Goal: Navigation & Orientation: Find specific page/section

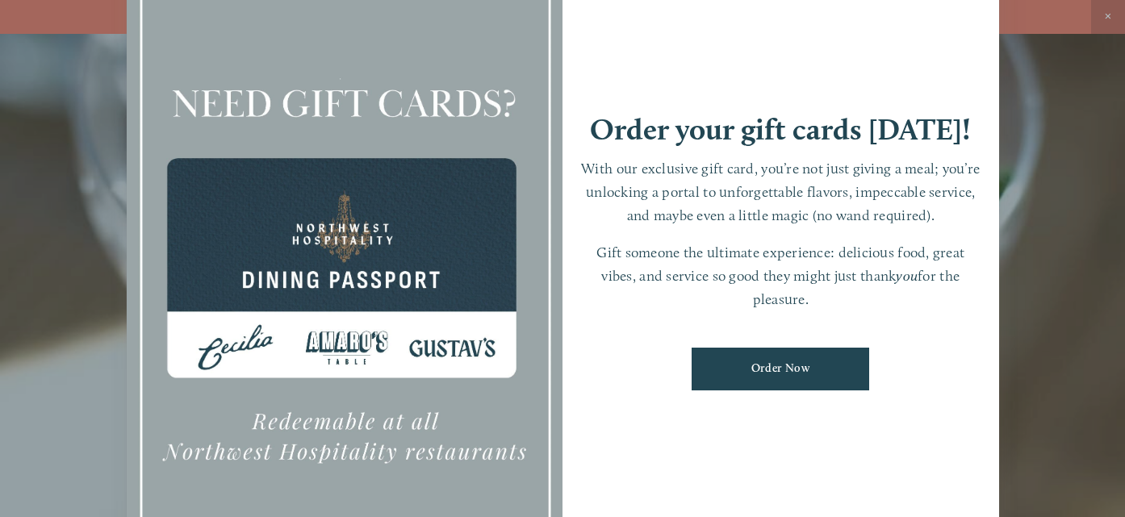
scroll to position [10, 0]
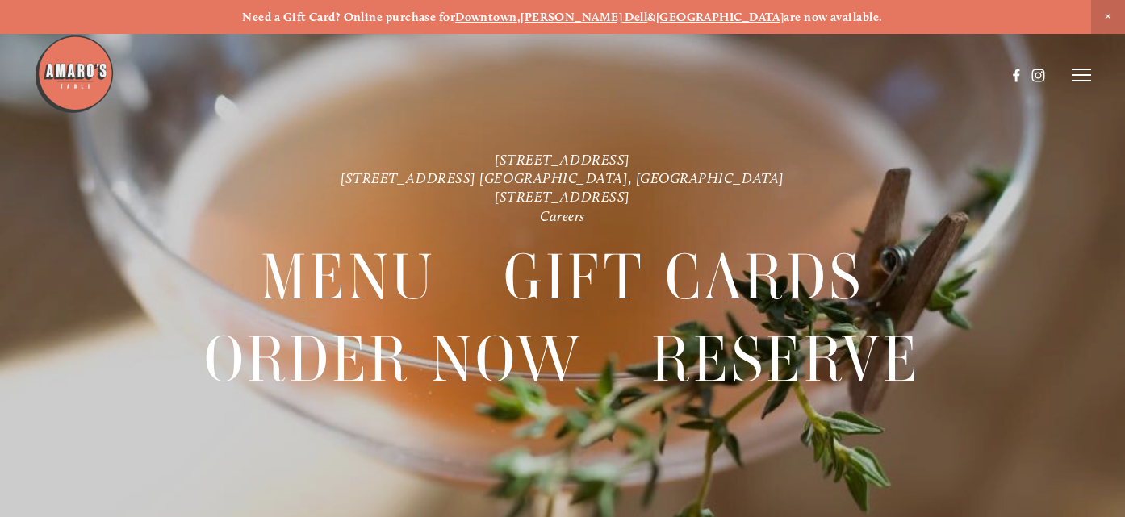
scroll to position [0, 0]
click at [607, 21] on strong "[PERSON_NAME] Dell" at bounding box center [583, 17] width 127 height 15
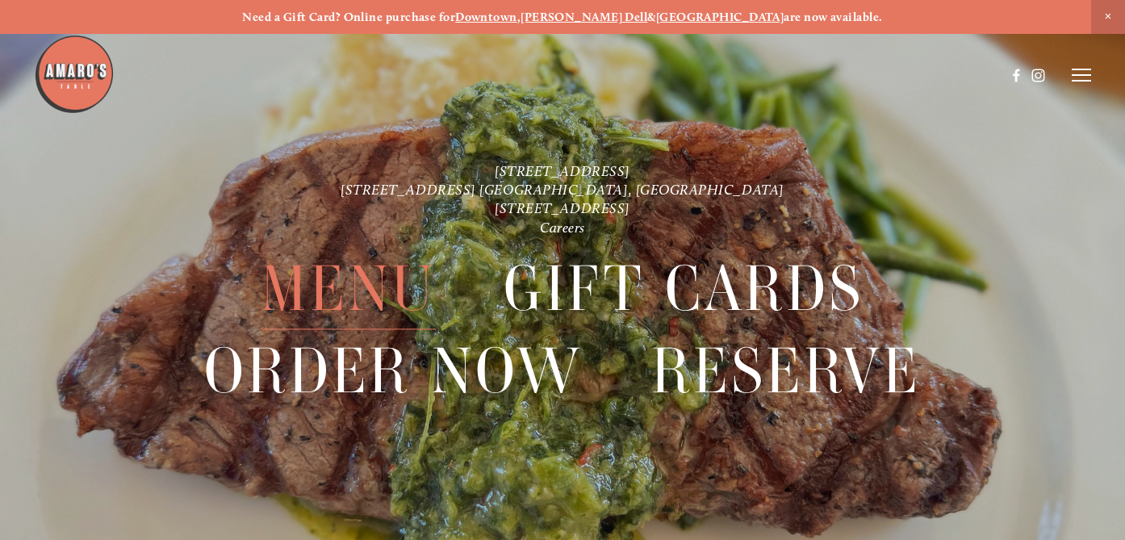
click at [336, 299] on span "Menu" at bounding box center [349, 288] width 176 height 81
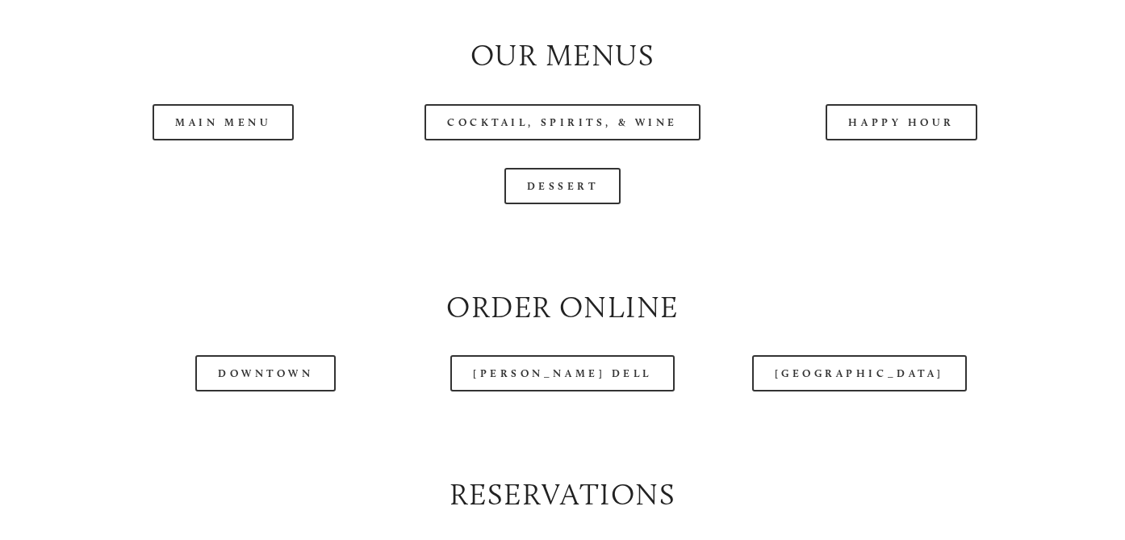
scroll to position [1664, 0]
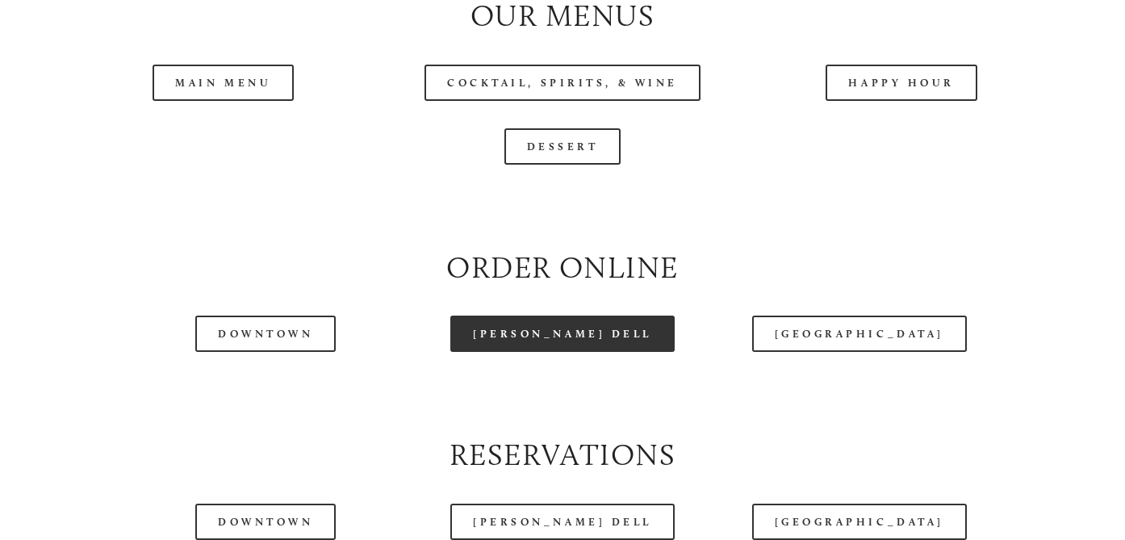
click at [553, 320] on link "[PERSON_NAME] Dell" at bounding box center [562, 333] width 224 height 36
